Goal: Navigation & Orientation: Find specific page/section

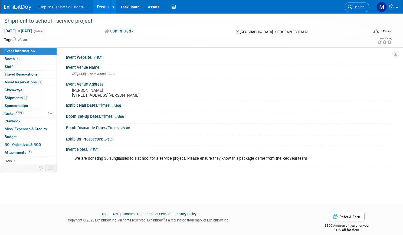
click at [113, 5] on link "Events" at bounding box center [103, 7] width 20 height 14
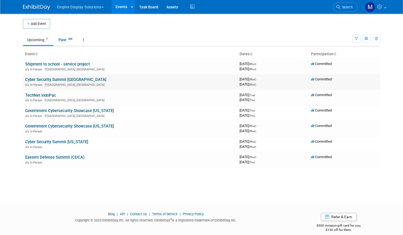
click at [81, 79] on link "Cyber Security Summit [GEOGRAPHIC_DATA]" at bounding box center [65, 79] width 81 height 5
